Goal: Transaction & Acquisition: Purchase product/service

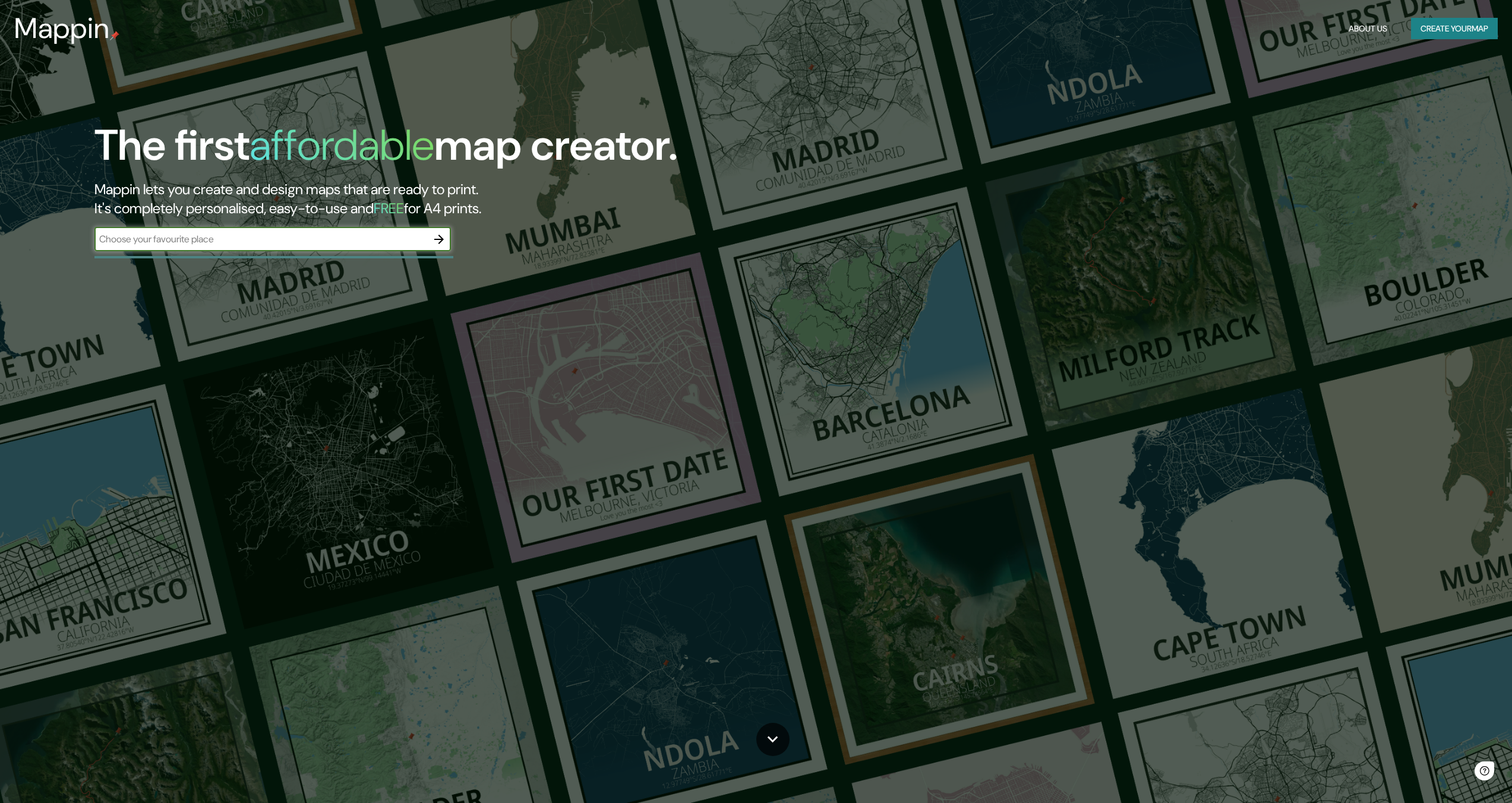
click at [186, 243] on input "text" at bounding box center [260, 239] width 332 height 14
type input "[GEOGRAPHIC_DATA]"
click at [438, 238] on icon "button" at bounding box center [439, 239] width 14 height 14
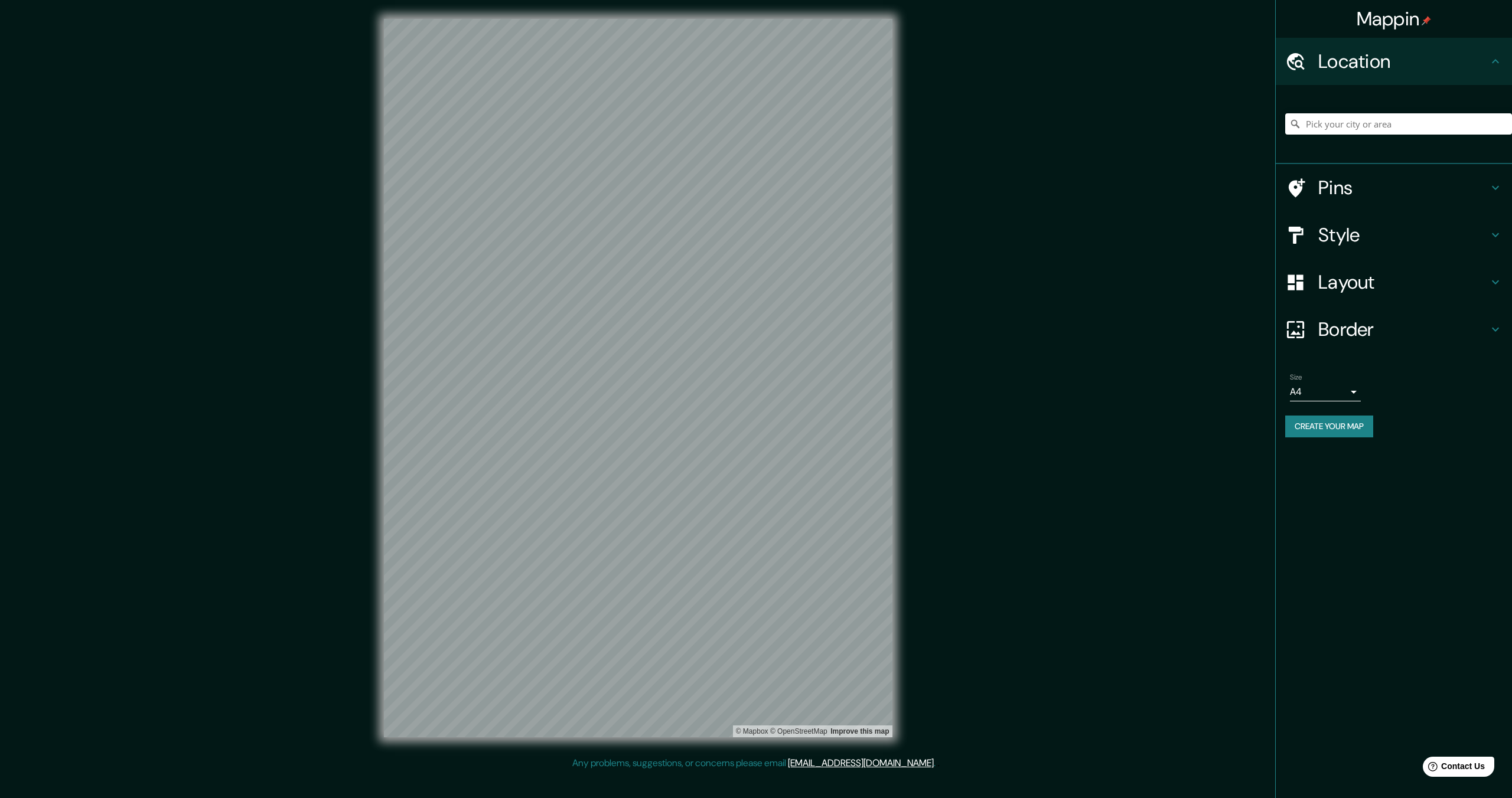
click at [1362, 237] on h4 "Style" at bounding box center [1403, 235] width 170 height 24
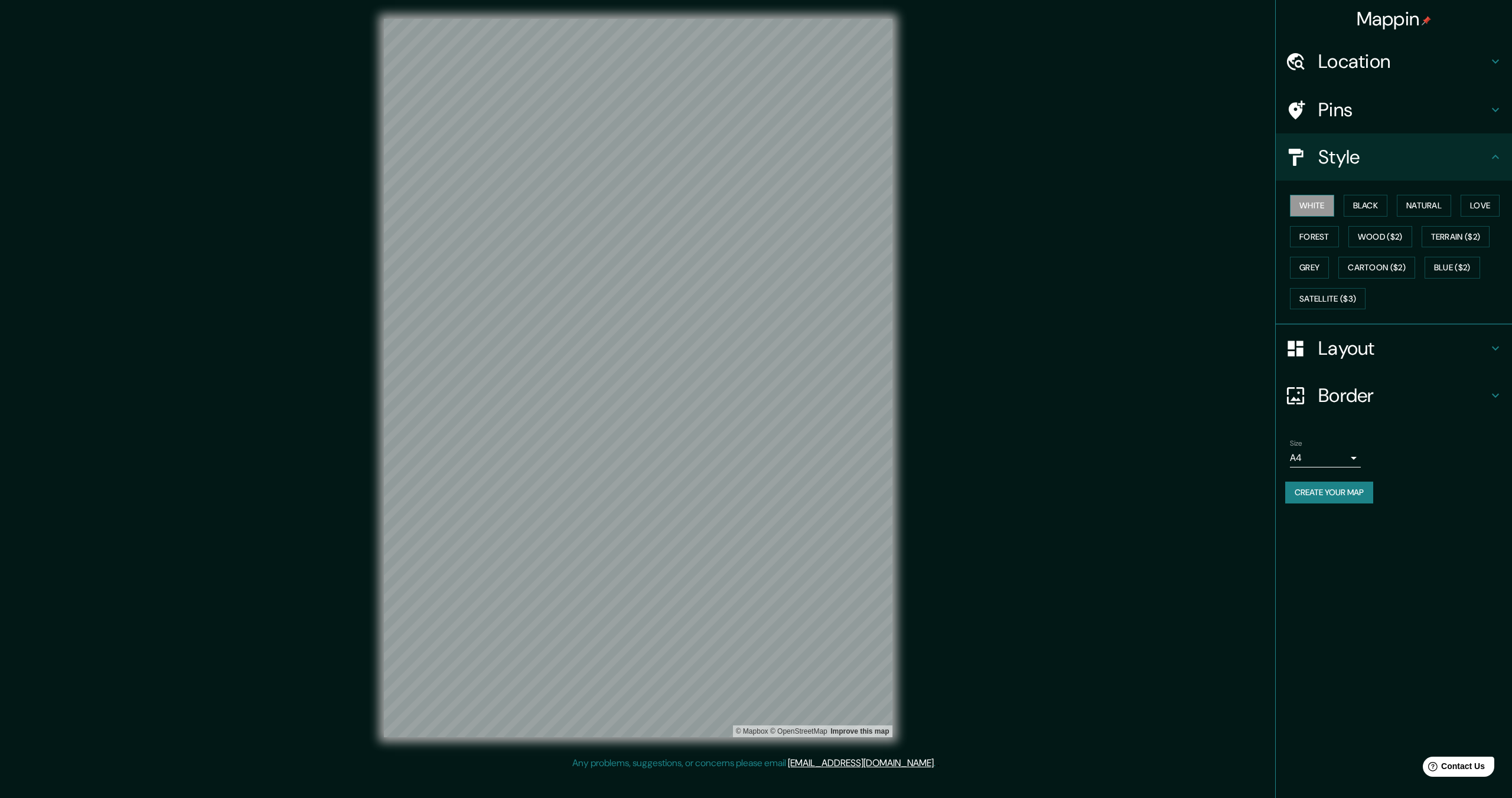
click at [1312, 209] on button "White" at bounding box center [1311, 205] width 44 height 22
click at [1366, 206] on button "Black" at bounding box center [1365, 205] width 44 height 22
click at [1304, 204] on button "White" at bounding box center [1311, 205] width 44 height 22
click at [1395, 347] on h4 "Layout" at bounding box center [1403, 348] width 170 height 24
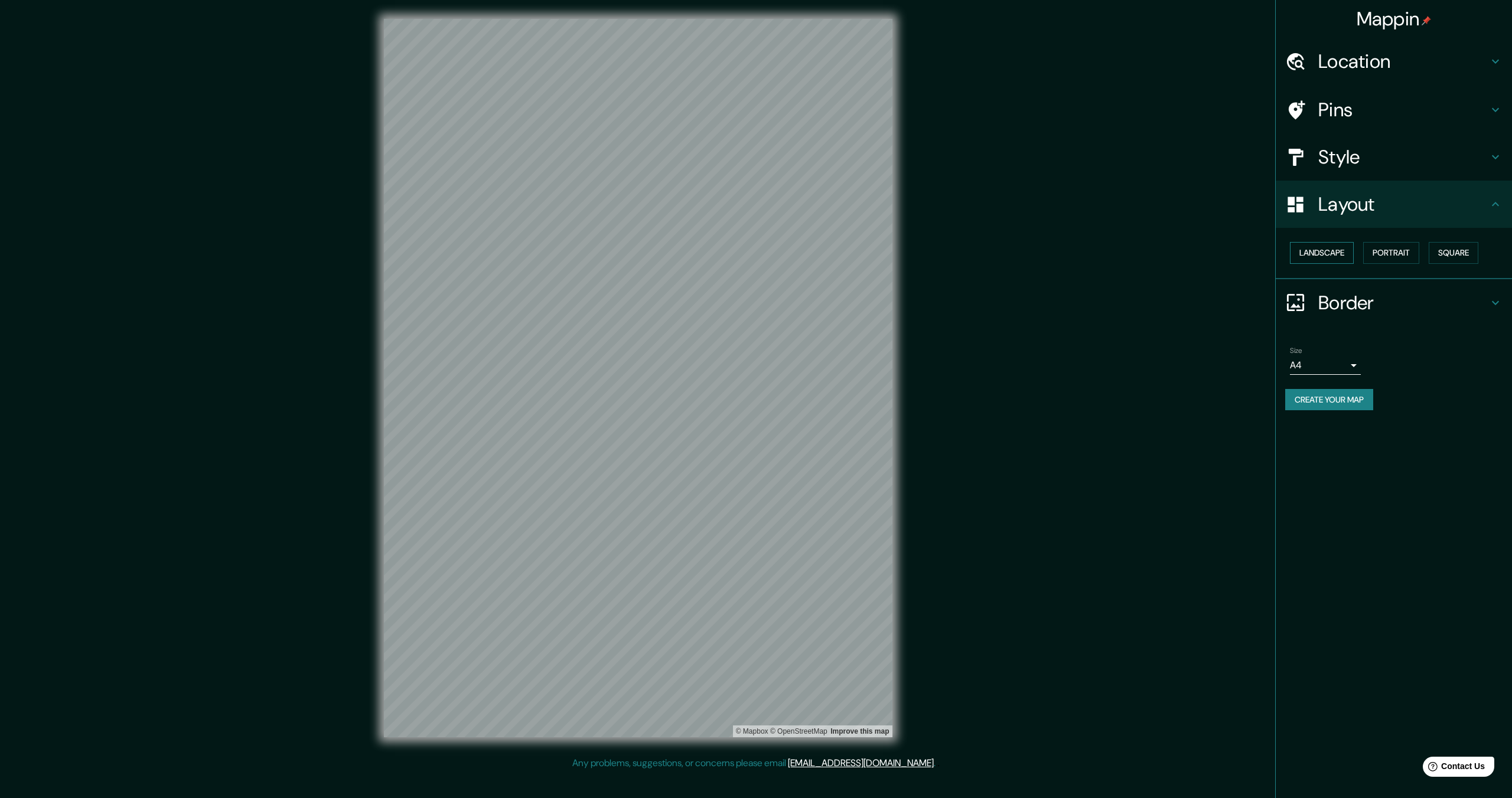
click at [1331, 250] on button "Landscape" at bounding box center [1321, 253] width 64 height 22
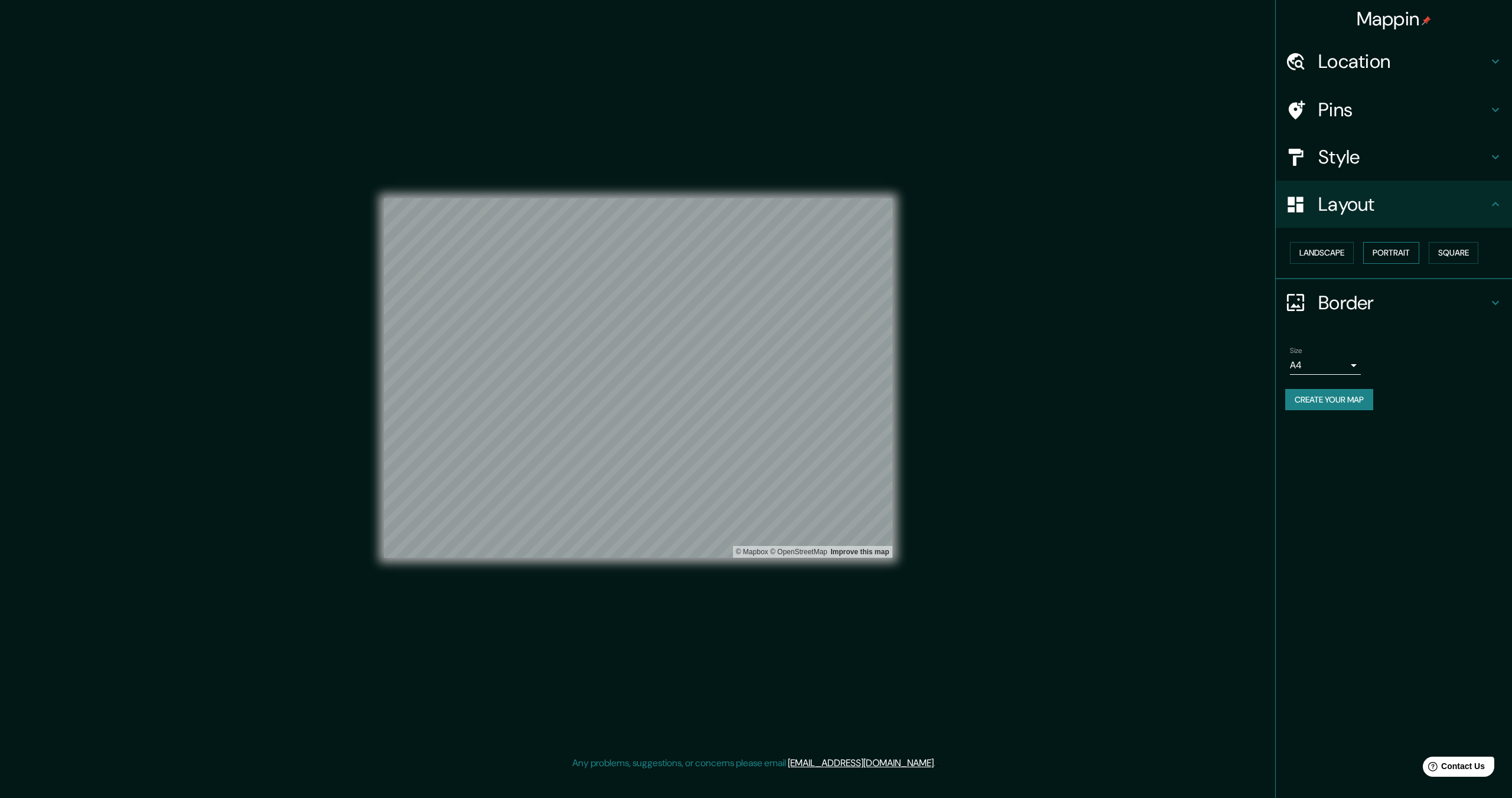
drag, startPoint x: 1384, startPoint y: 250, endPoint x: 1392, endPoint y: 250, distance: 8.0
click at [1385, 250] on button "Portrait" at bounding box center [1391, 253] width 56 height 22
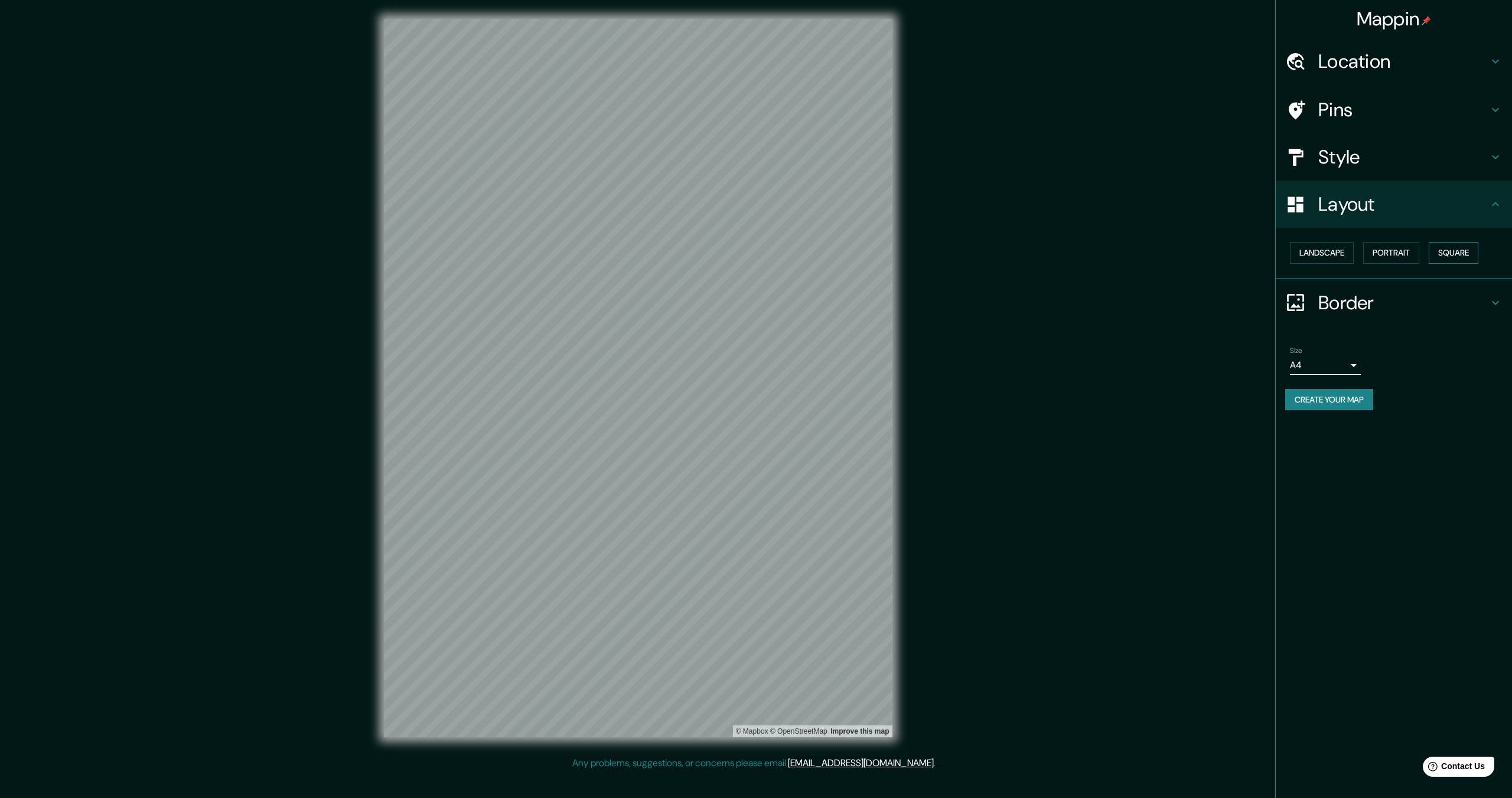
click at [1455, 250] on button "Square" at bounding box center [1453, 253] width 49 height 22
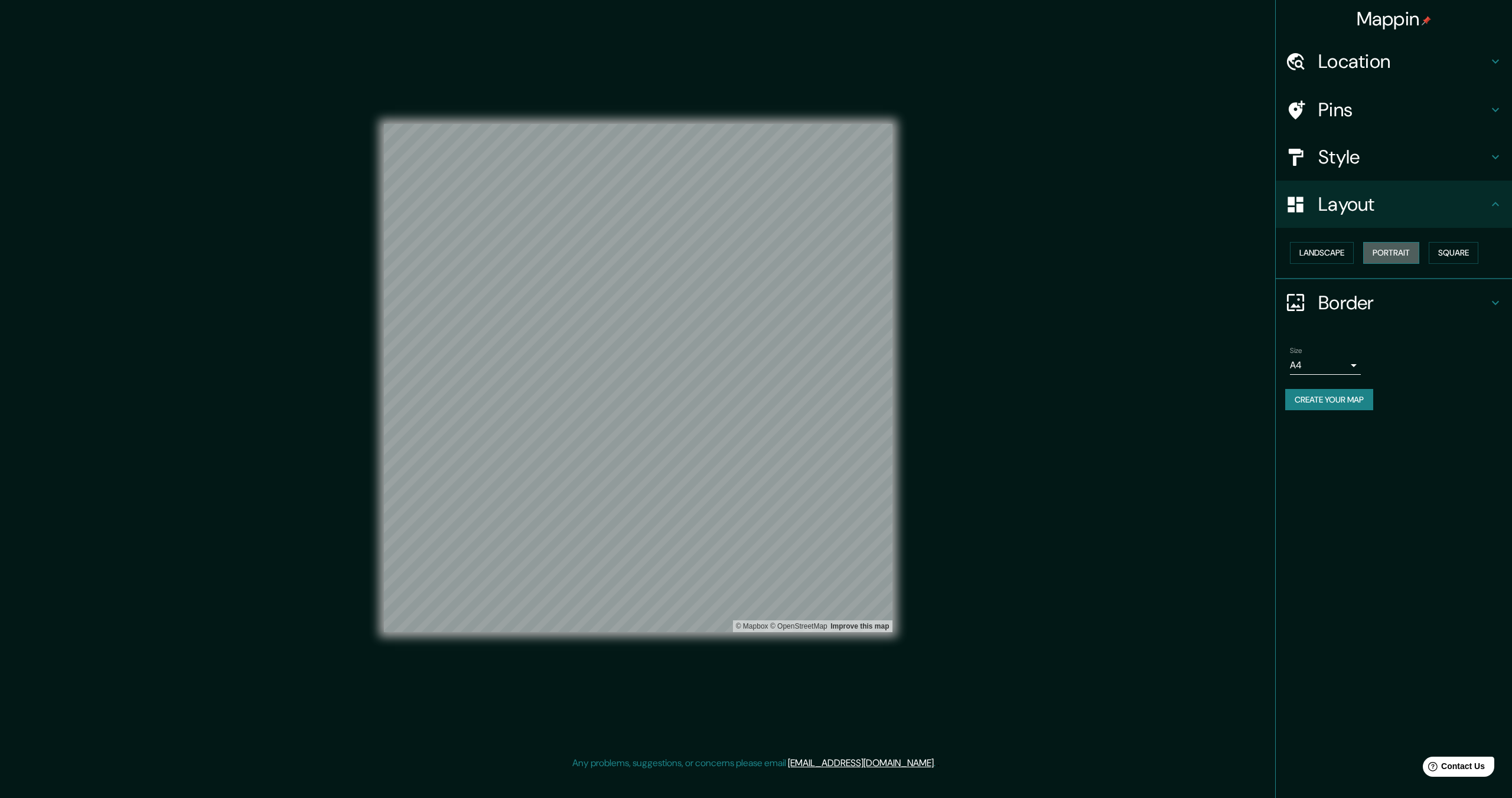
click at [1396, 251] on button "Portrait" at bounding box center [1391, 253] width 56 height 22
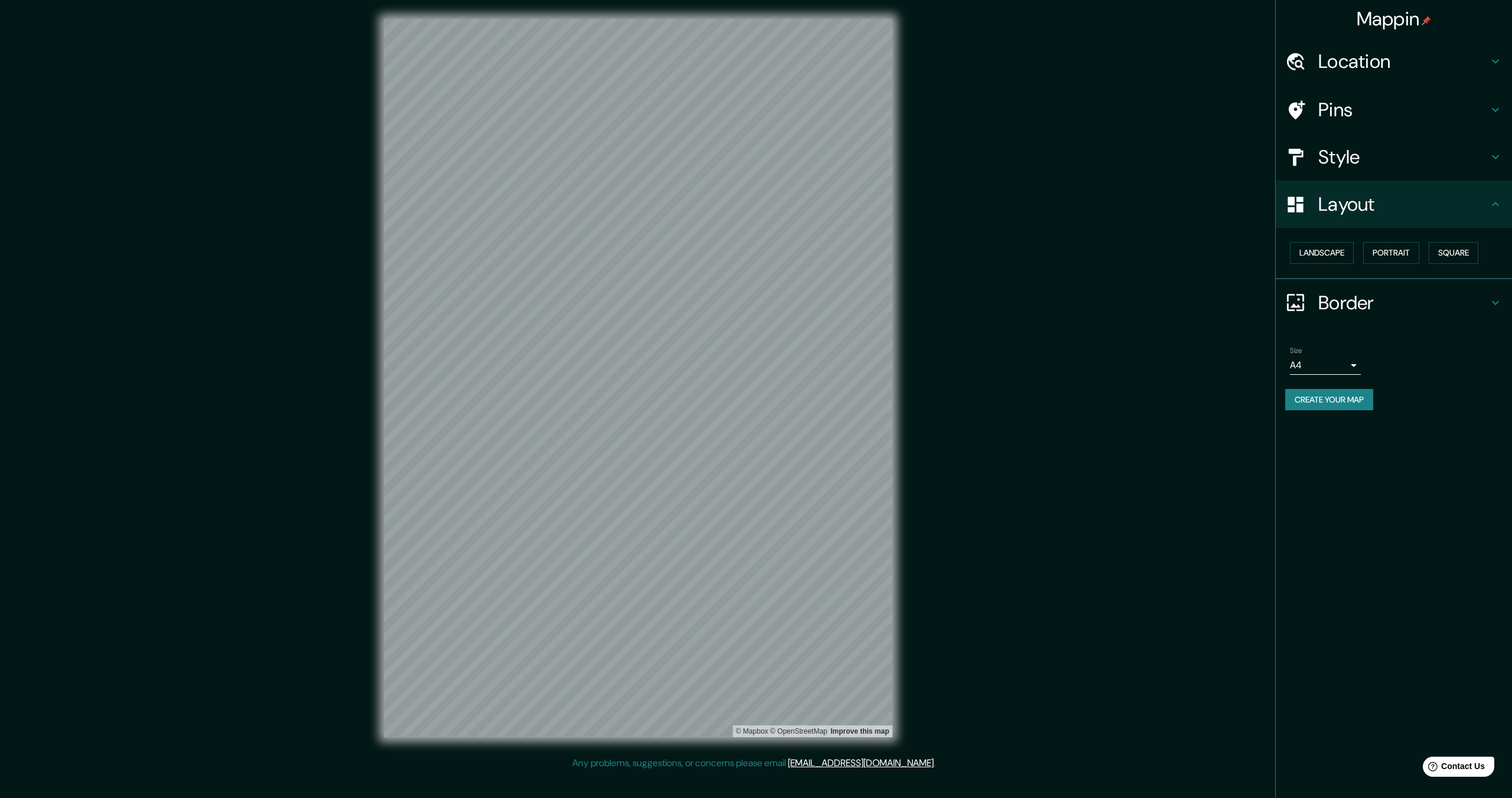
click at [1365, 305] on h4 "Border" at bounding box center [1403, 303] width 170 height 24
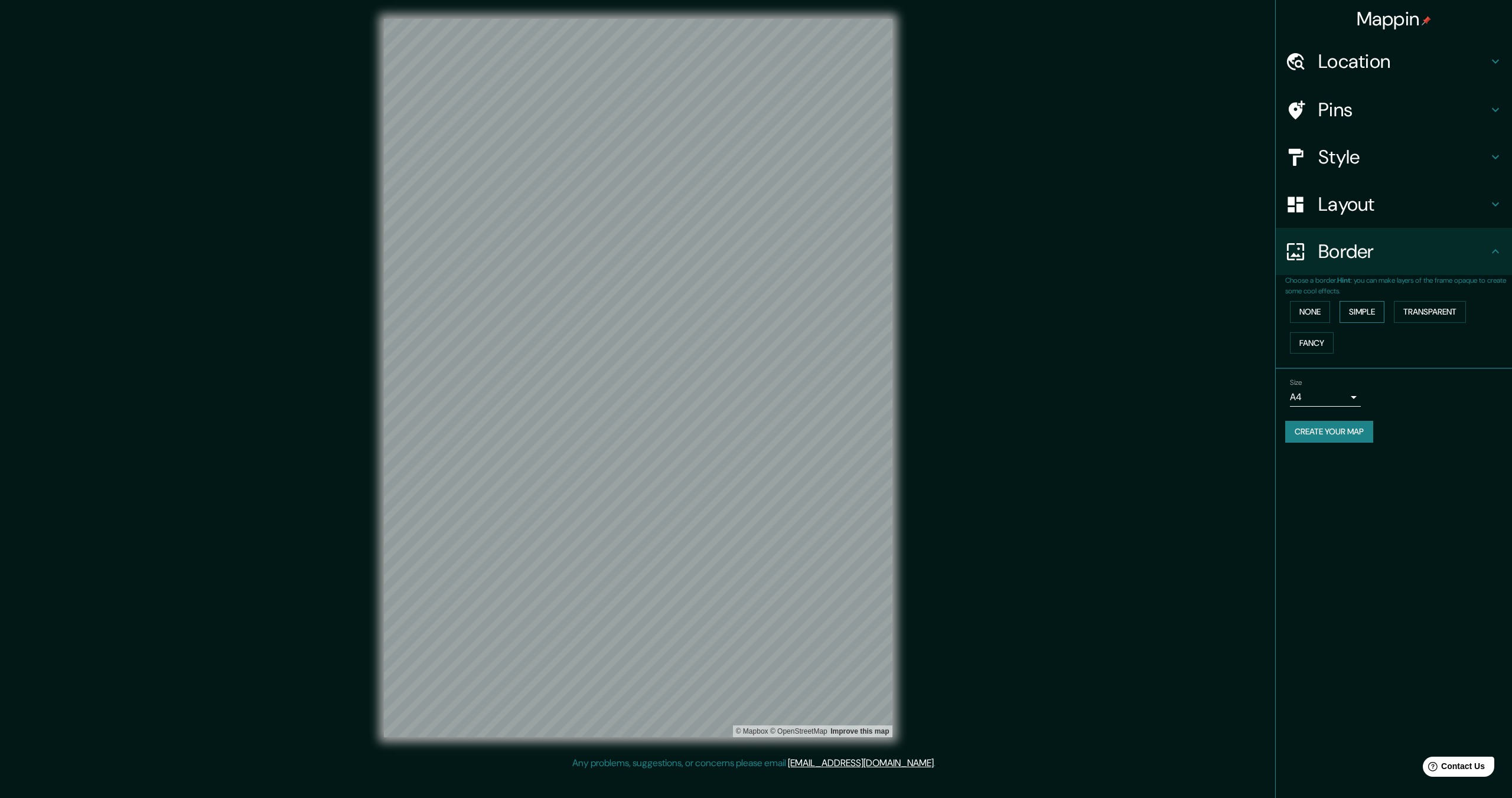
click at [1353, 311] on button "Simple" at bounding box center [1362, 312] width 45 height 22
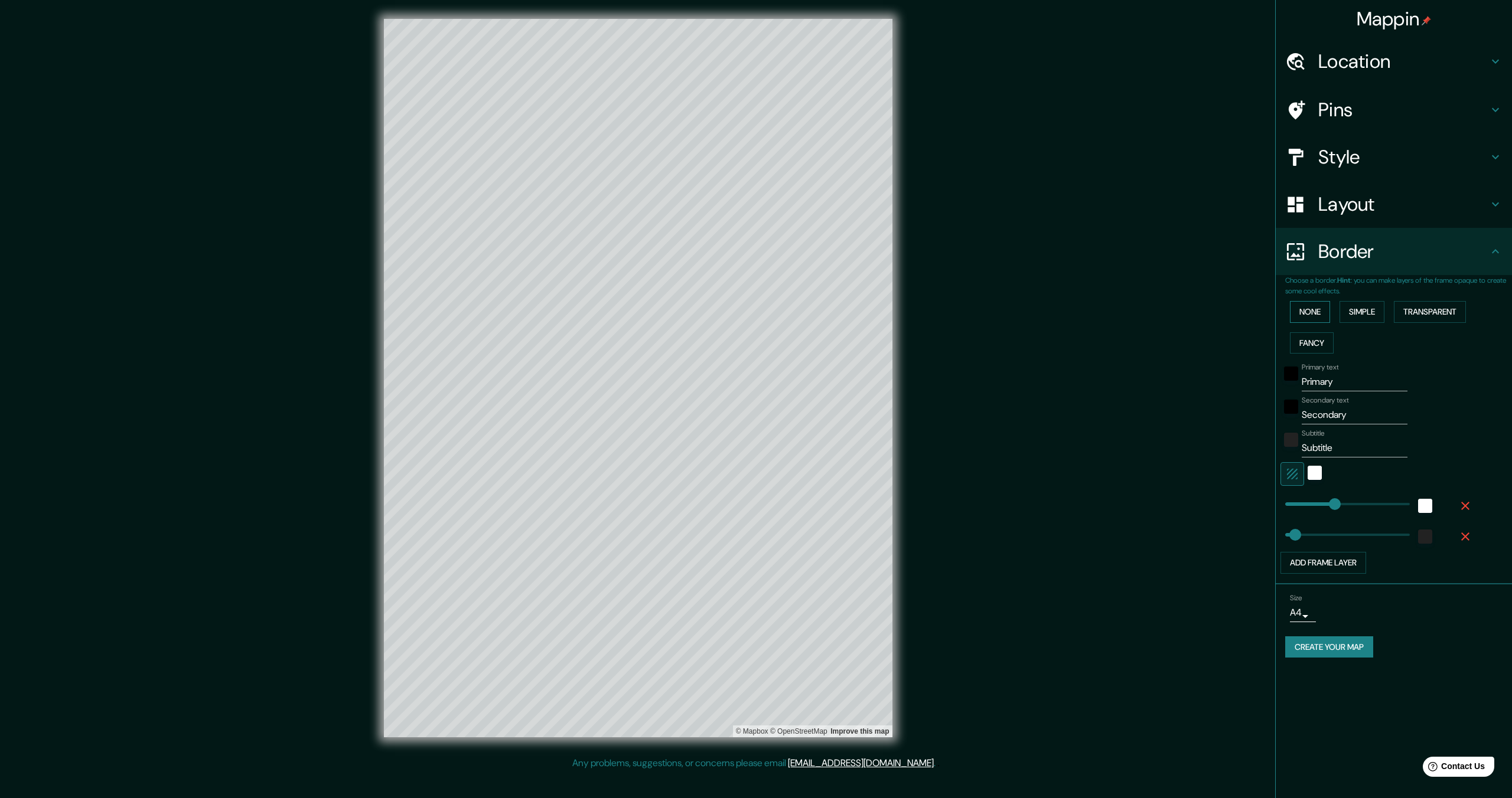
click at [1308, 313] on button "None" at bounding box center [1310, 312] width 40 height 22
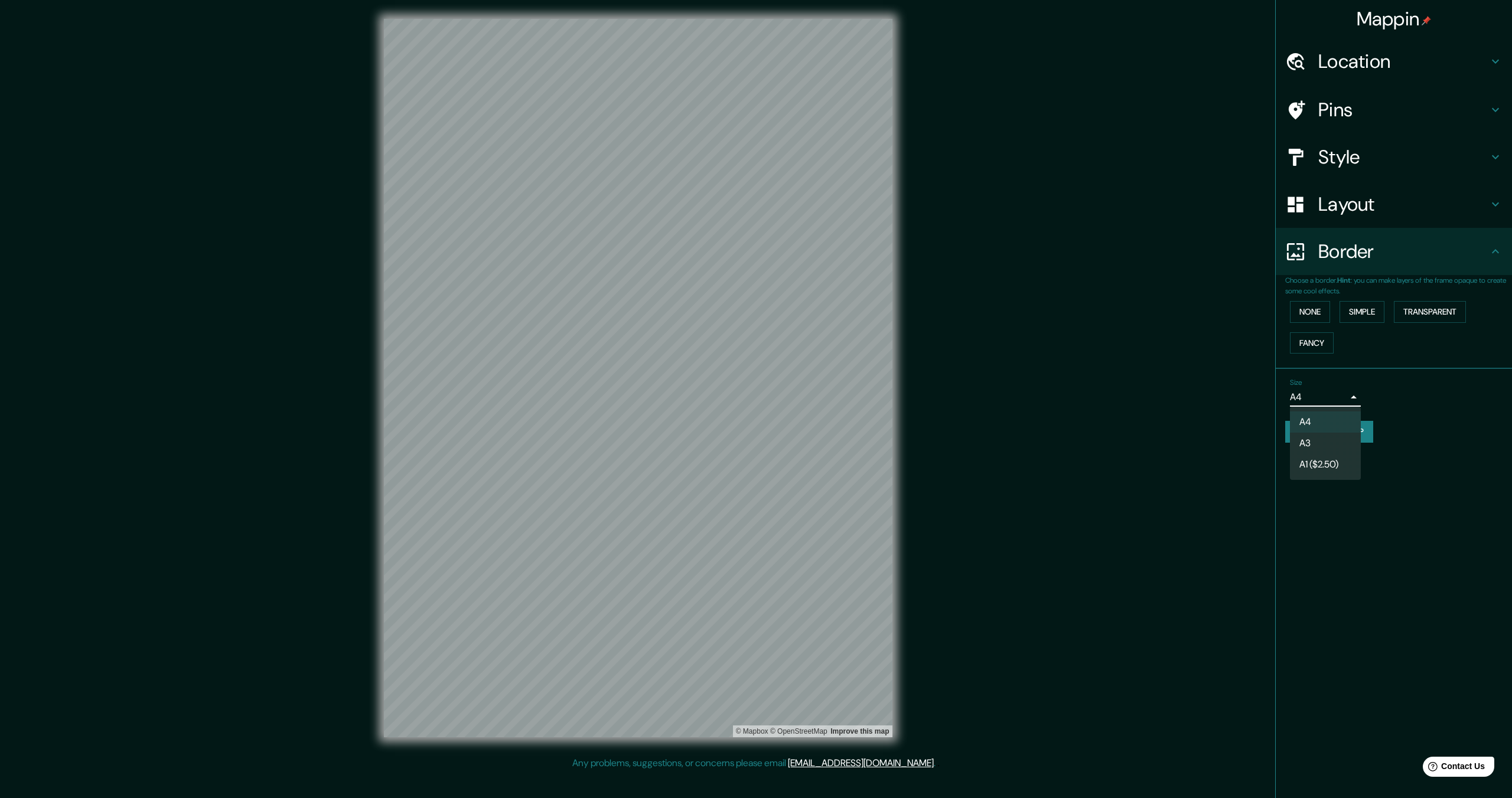
click at [1353, 394] on body "Mappin Location Pins Style Layout Border Choose a border. Hint : you can make l…" at bounding box center [756, 399] width 1512 height 798
click at [1321, 444] on li "A3" at bounding box center [1325, 443] width 71 height 21
type input "a4"
click at [1361, 310] on button "Simple" at bounding box center [1362, 312] width 45 height 22
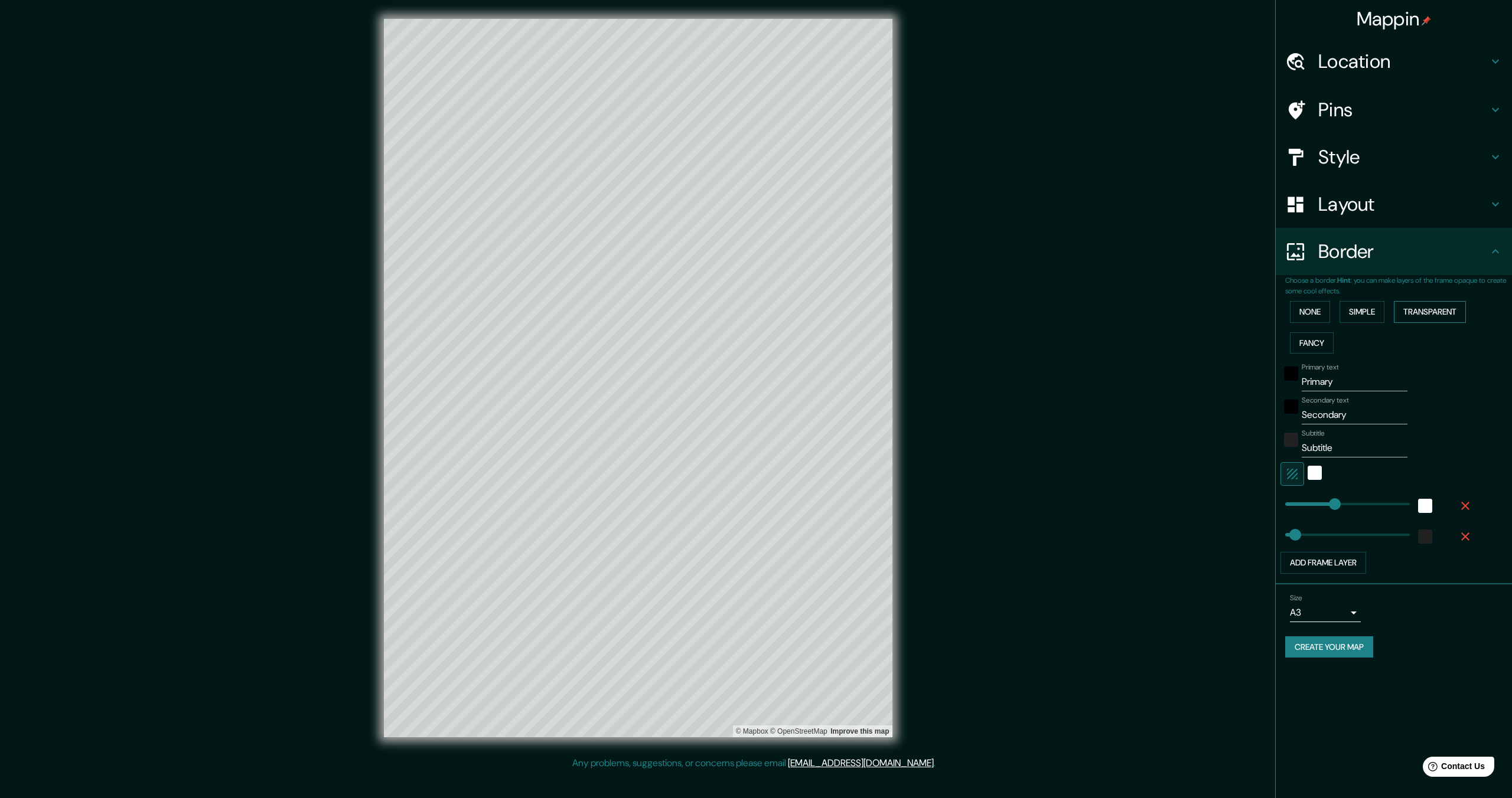
click at [1438, 311] on button "Transparent" at bounding box center [1430, 312] width 72 height 22
click at [1310, 347] on button "Fancy" at bounding box center [1311, 343] width 44 height 22
click at [1310, 314] on button "None" at bounding box center [1310, 312] width 40 height 22
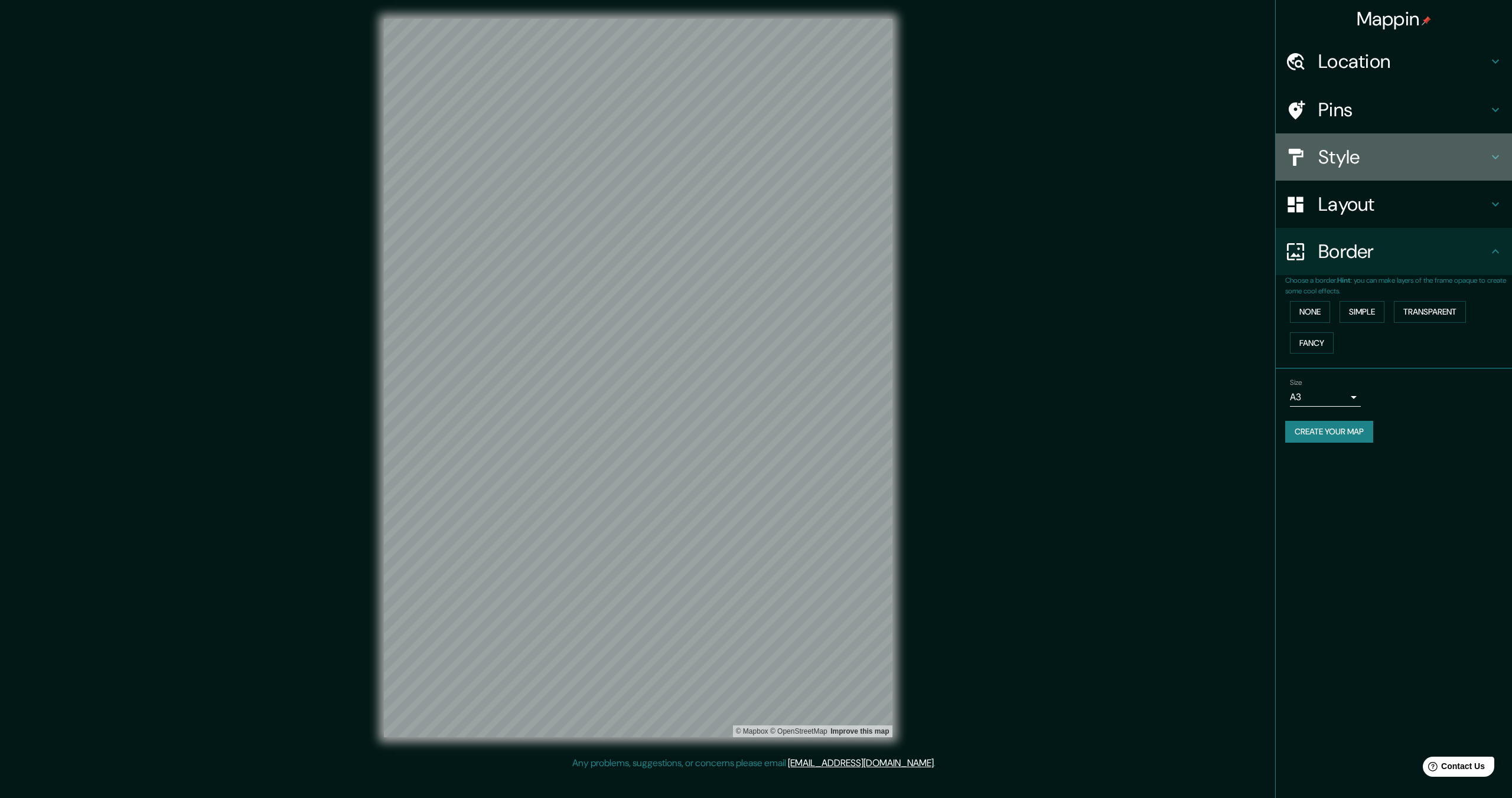
click at [1348, 149] on h4 "Style" at bounding box center [1403, 157] width 170 height 24
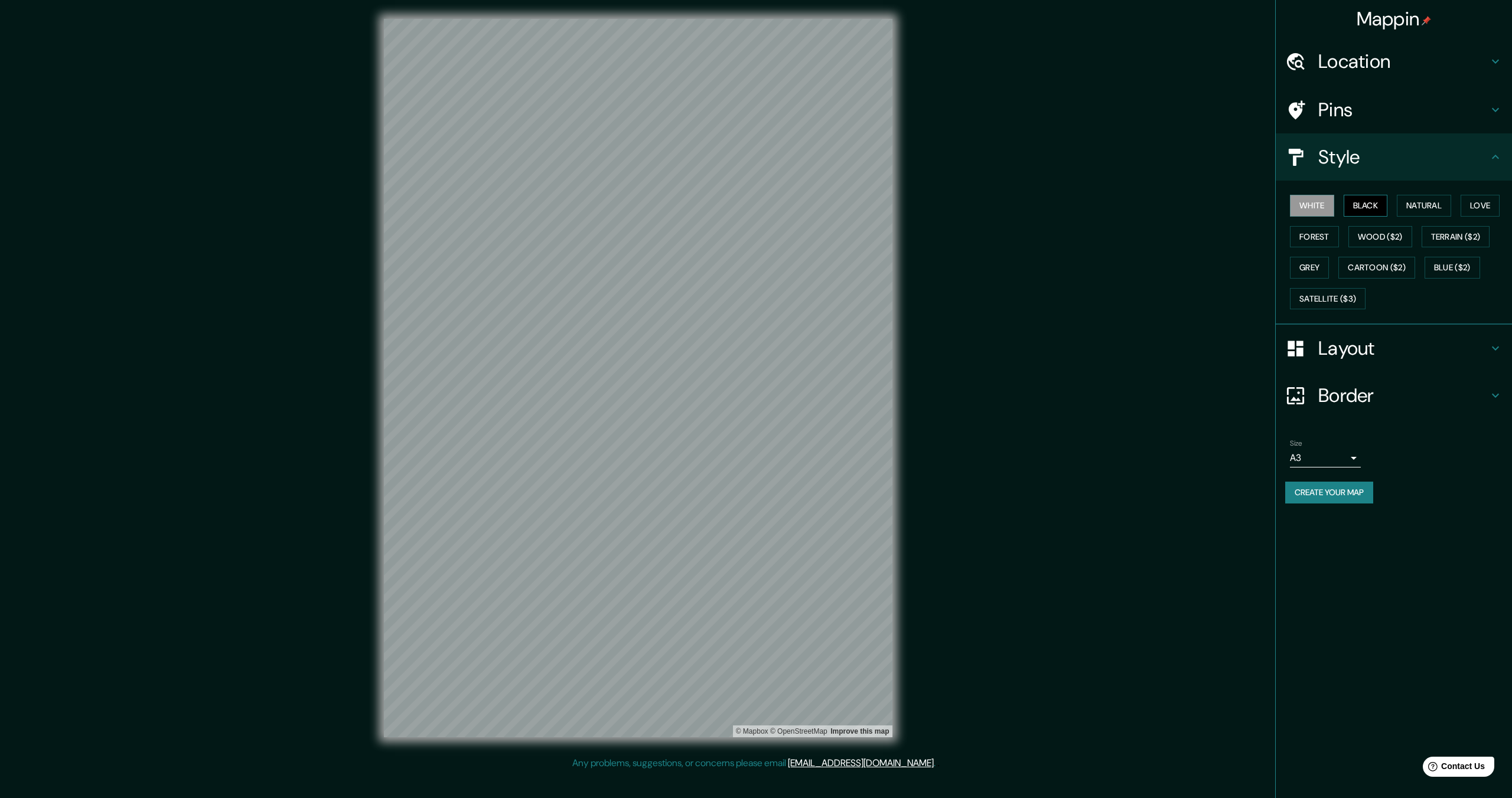
click at [1373, 206] on button "Black" at bounding box center [1365, 205] width 44 height 22
click at [1436, 202] on button "Natural" at bounding box center [1423, 205] width 54 height 22
click at [1480, 202] on button "Love" at bounding box center [1480, 205] width 39 height 22
click at [1322, 239] on button "Forest" at bounding box center [1314, 237] width 49 height 22
click at [1376, 236] on button "Wood ($2)" at bounding box center [1380, 237] width 64 height 22
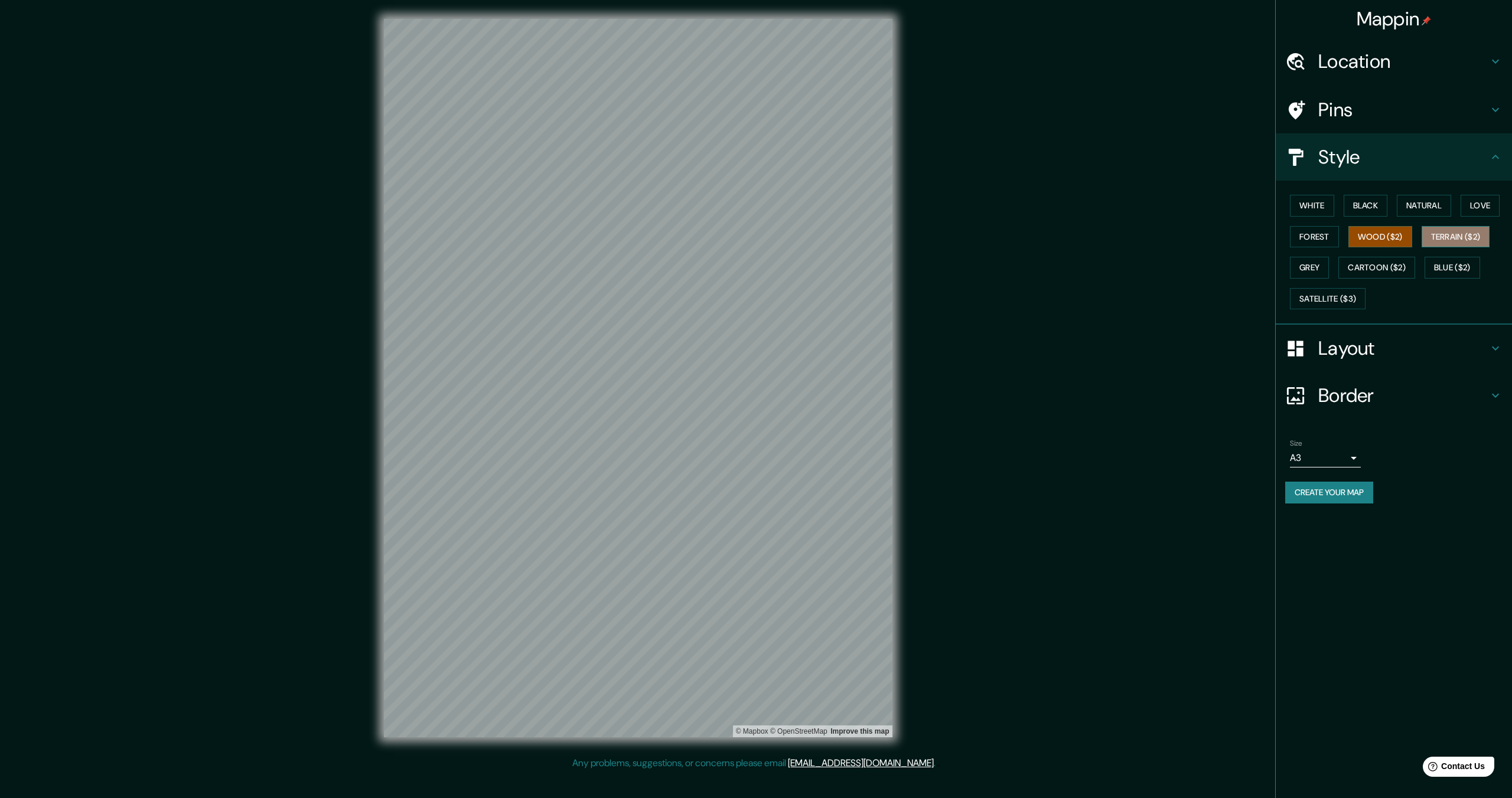
click at [1443, 237] on button "Terrain ($2)" at bounding box center [1456, 237] width 69 height 22
click at [1439, 272] on button "Blue ($2)" at bounding box center [1452, 267] width 56 height 22
click at [1386, 268] on button "Cartoon ($2)" at bounding box center [1376, 267] width 77 height 22
click at [1311, 270] on button "Grey" at bounding box center [1309, 267] width 39 height 22
click at [1321, 301] on button "Satellite ($3)" at bounding box center [1327, 298] width 76 height 22
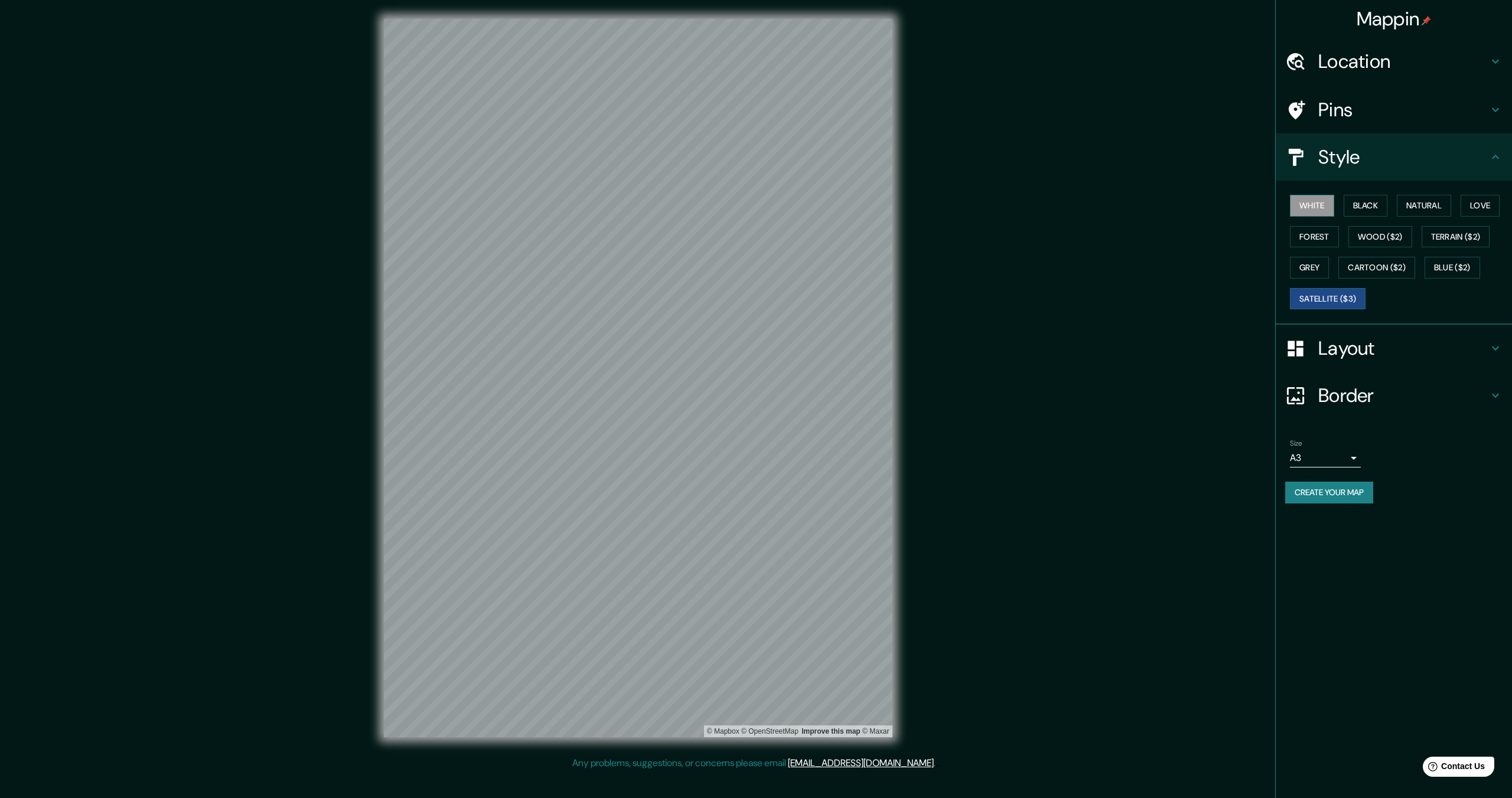
click at [1312, 205] on button "White" at bounding box center [1311, 205] width 44 height 22
click at [1359, 121] on h4 "Pins" at bounding box center [1403, 110] width 170 height 24
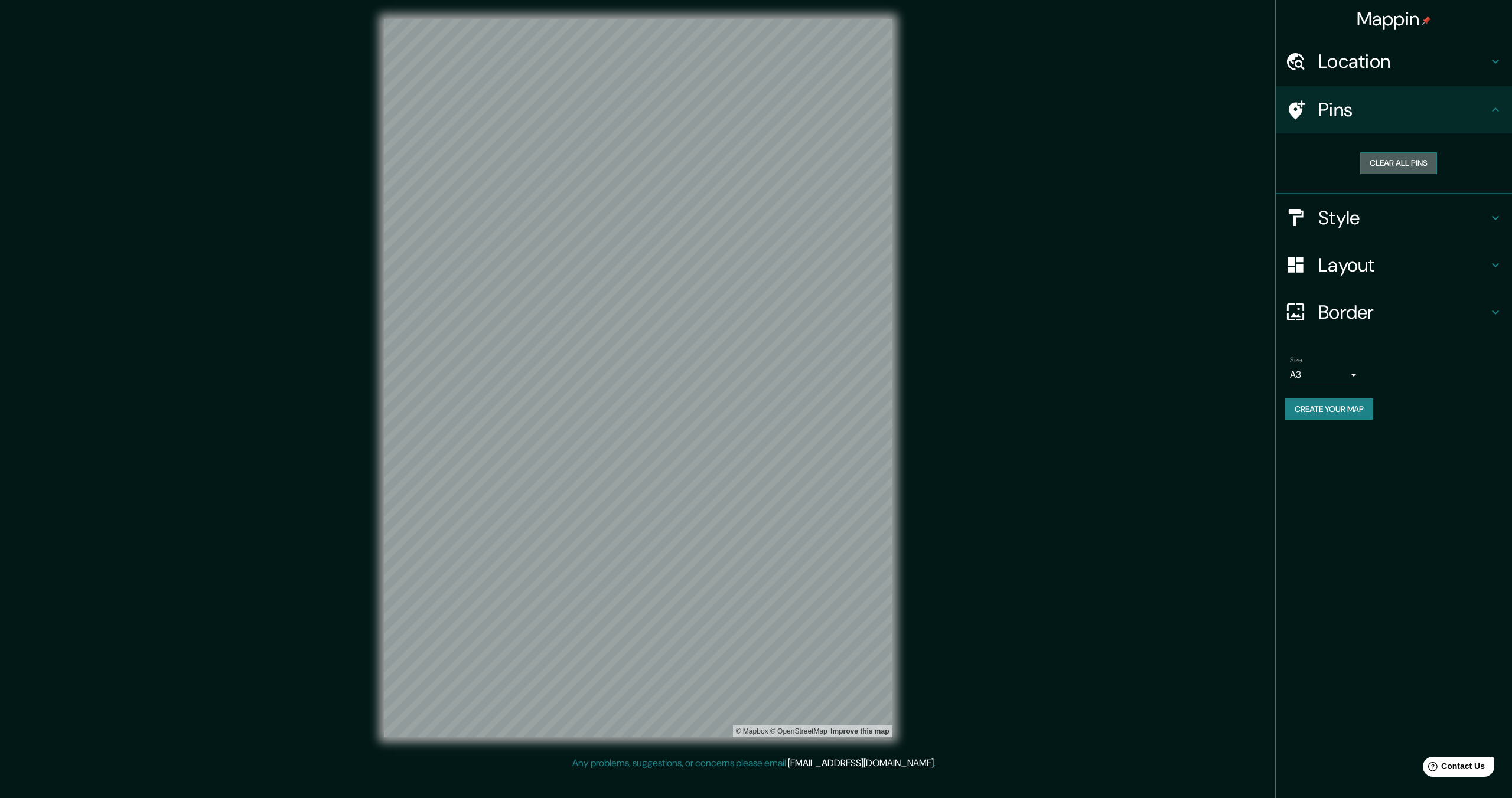
click at [1388, 167] on button "Clear all pins" at bounding box center [1398, 163] width 77 height 22
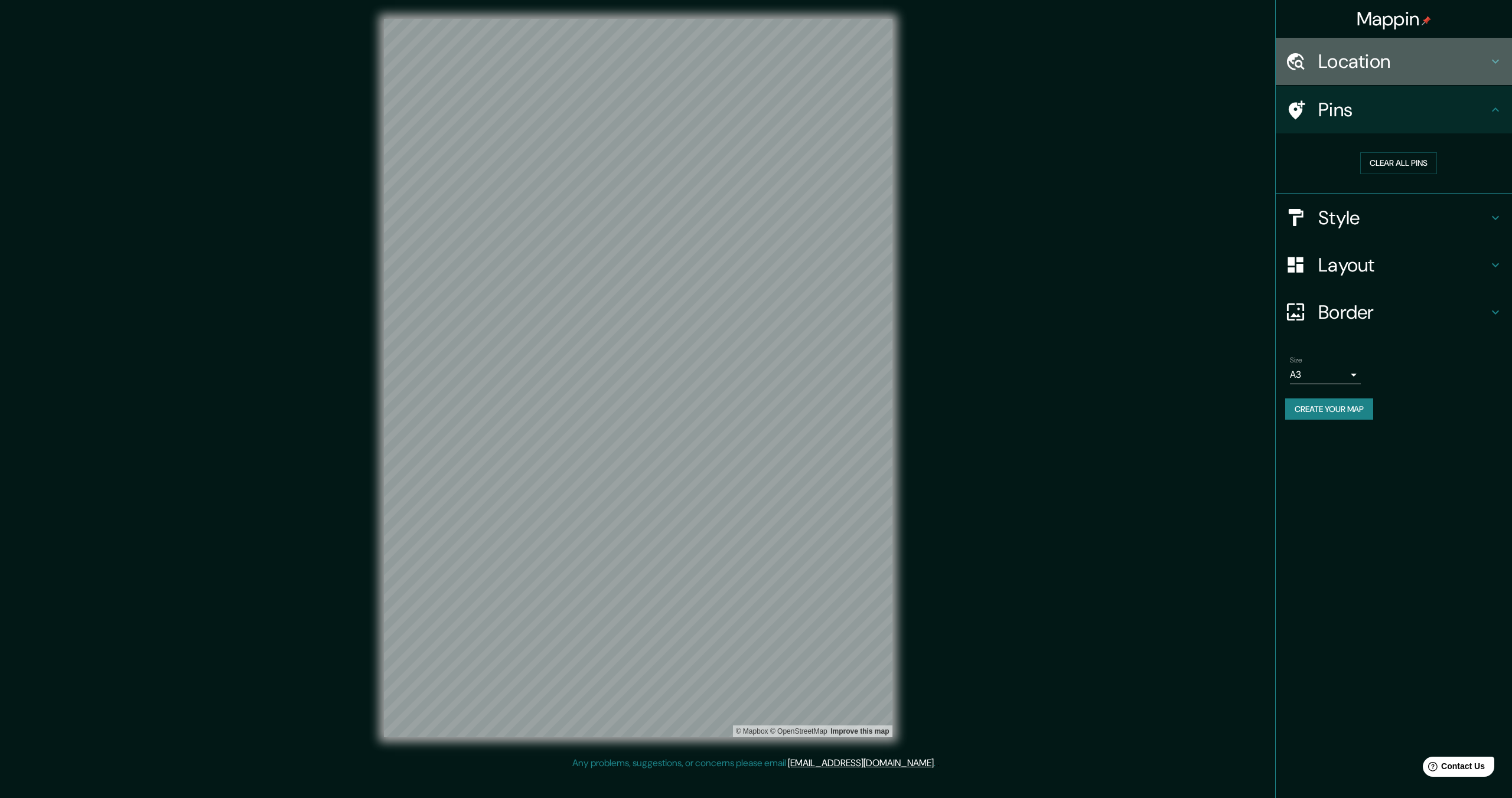
click at [1381, 73] on h4 "Location" at bounding box center [1403, 61] width 170 height 24
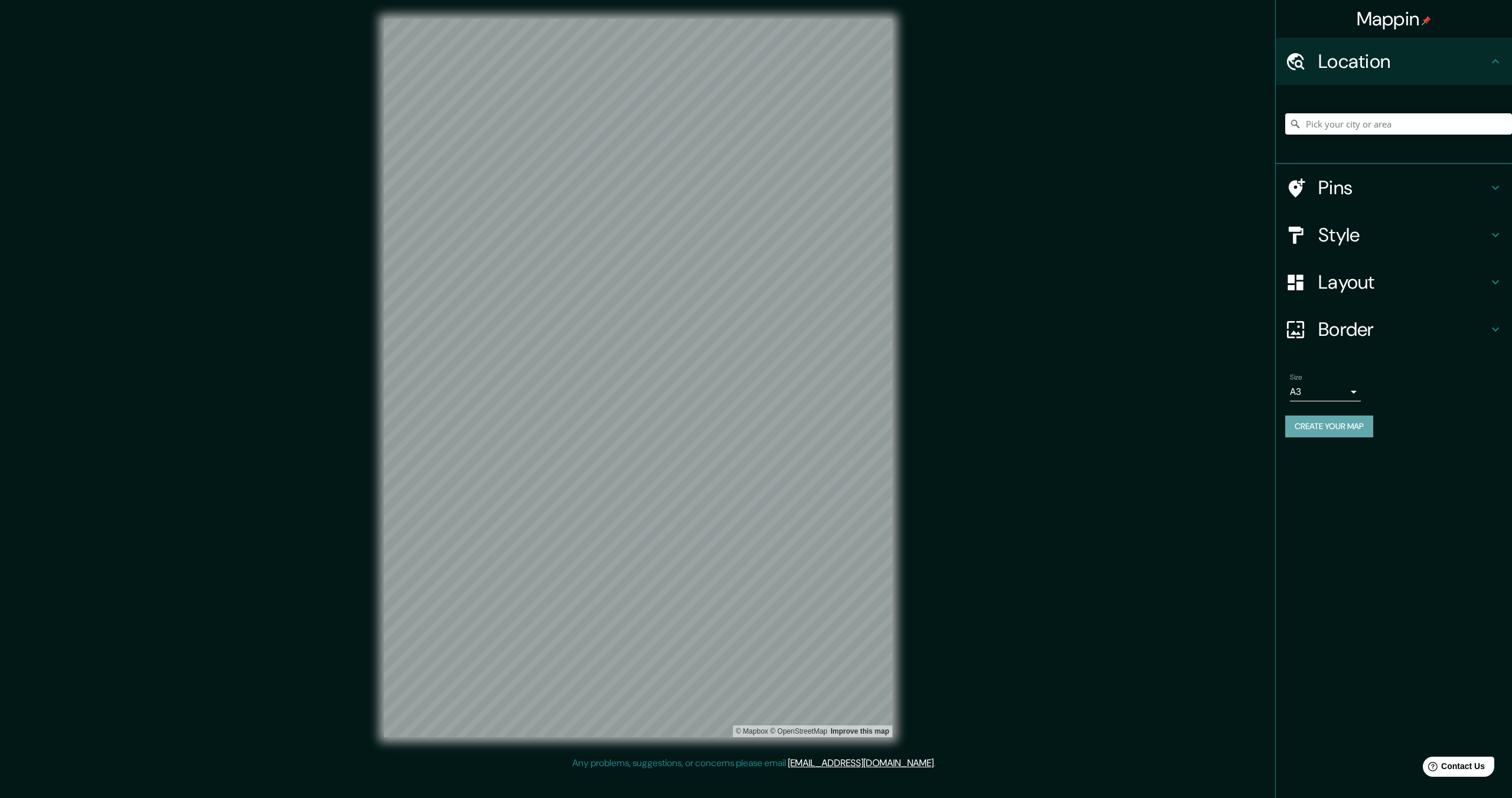
click at [1336, 426] on button "Create your map" at bounding box center [1329, 426] width 88 height 22
click at [1323, 425] on button "Create your map" at bounding box center [1329, 426] width 88 height 22
click at [1343, 392] on body "Mappin Location Pins Style Layout Border Choose a border. Hint : you can make l…" at bounding box center [756, 399] width 1512 height 798
click at [1338, 565] on div at bounding box center [756, 399] width 1512 height 798
click at [1371, 68] on h4 "Location" at bounding box center [1403, 61] width 170 height 24
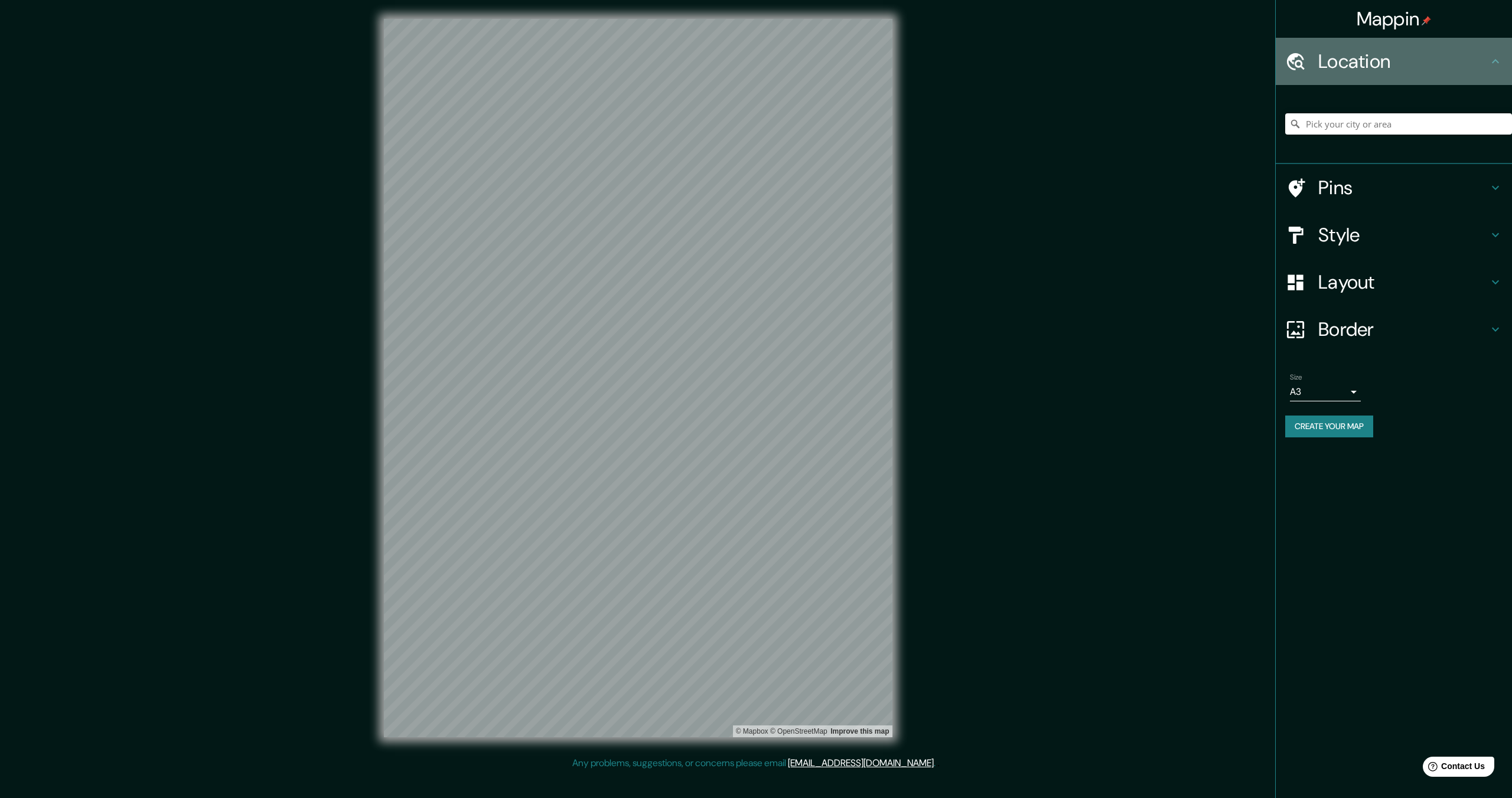
click at [1497, 59] on icon at bounding box center [1495, 61] width 14 height 14
click at [1301, 422] on button "Create your map" at bounding box center [1329, 426] width 88 height 22
click at [176, 104] on div "Mappin Location Pins Style Layout Border Choose a border. Hint : you can make l…" at bounding box center [756, 387] width 1512 height 775
